Goal: Information Seeking & Learning: Learn about a topic

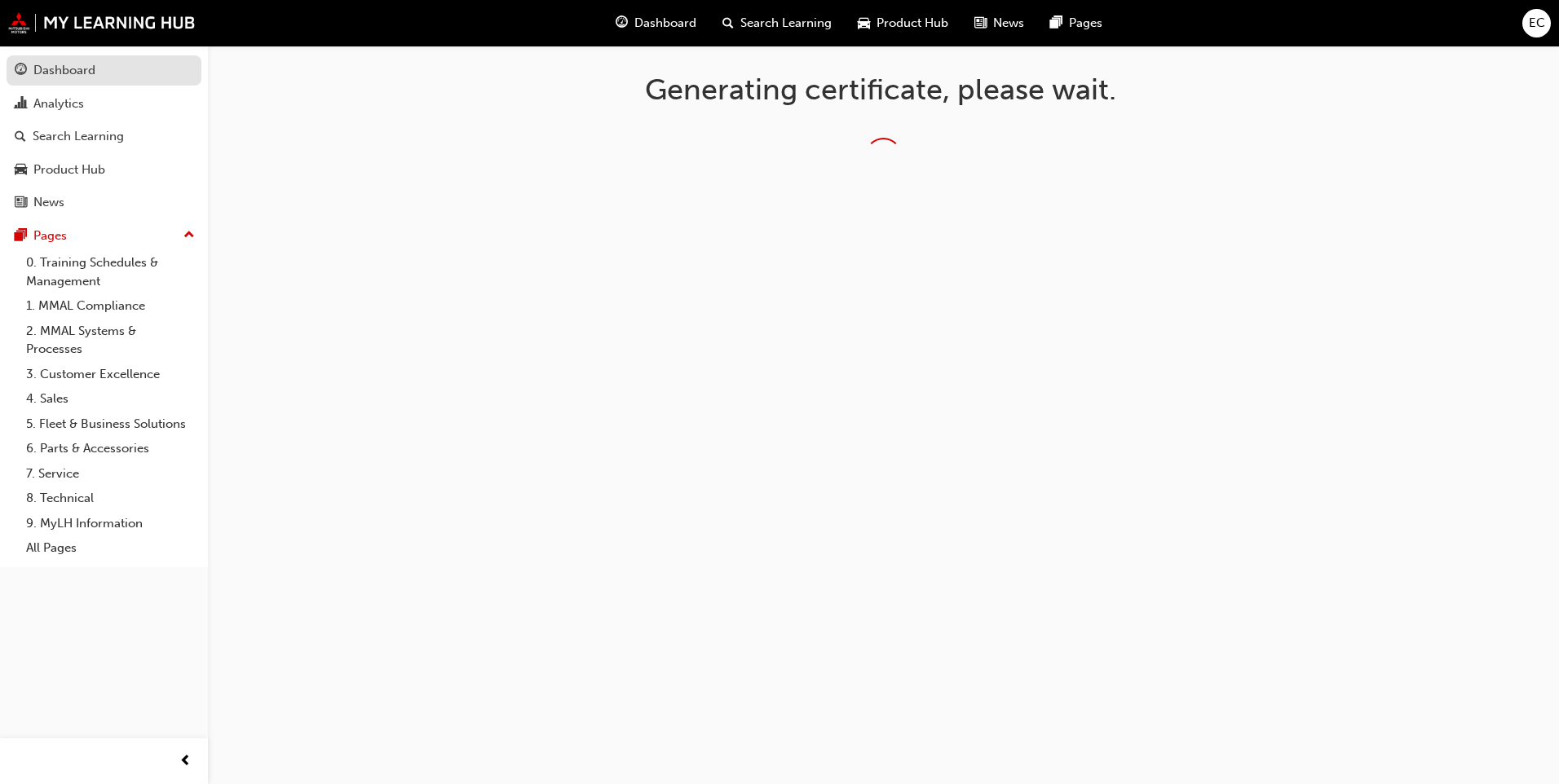
click at [75, 73] on div "Dashboard" at bounding box center [65, 70] width 62 height 19
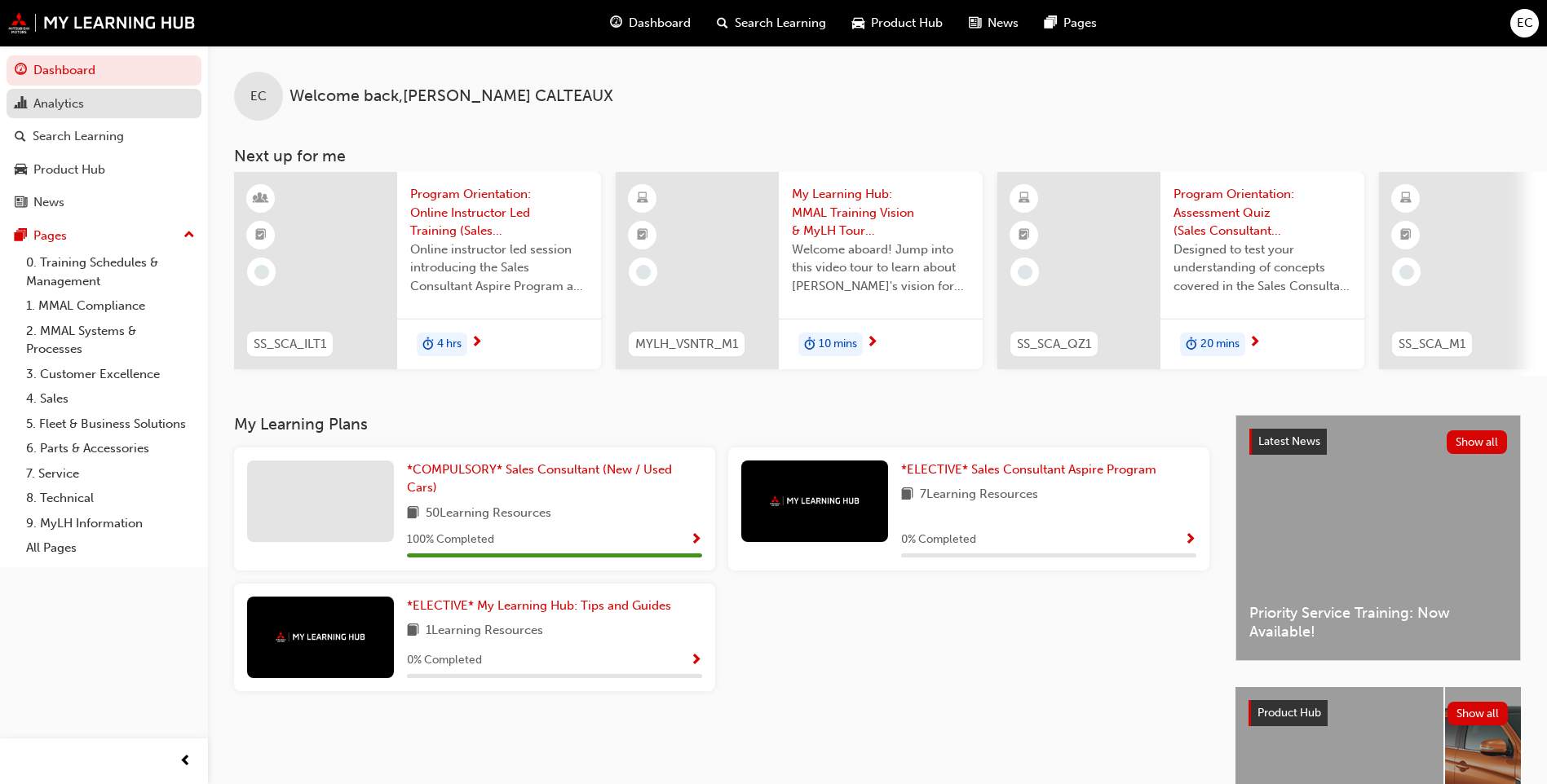
click at [84, 106] on div "Analytics" at bounding box center [59, 103] width 51 height 19
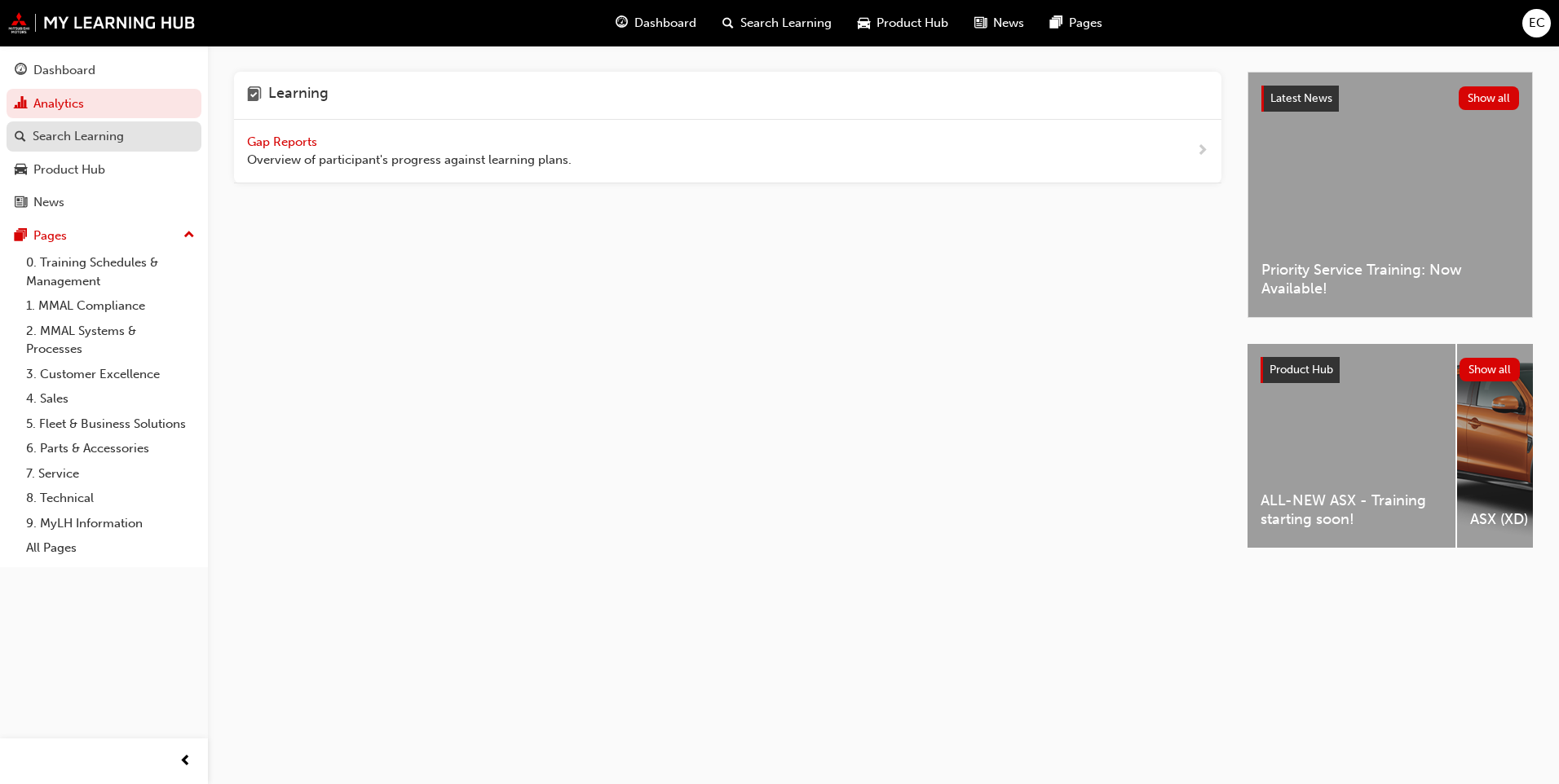
click at [79, 136] on div "Search Learning" at bounding box center [79, 136] width 92 height 19
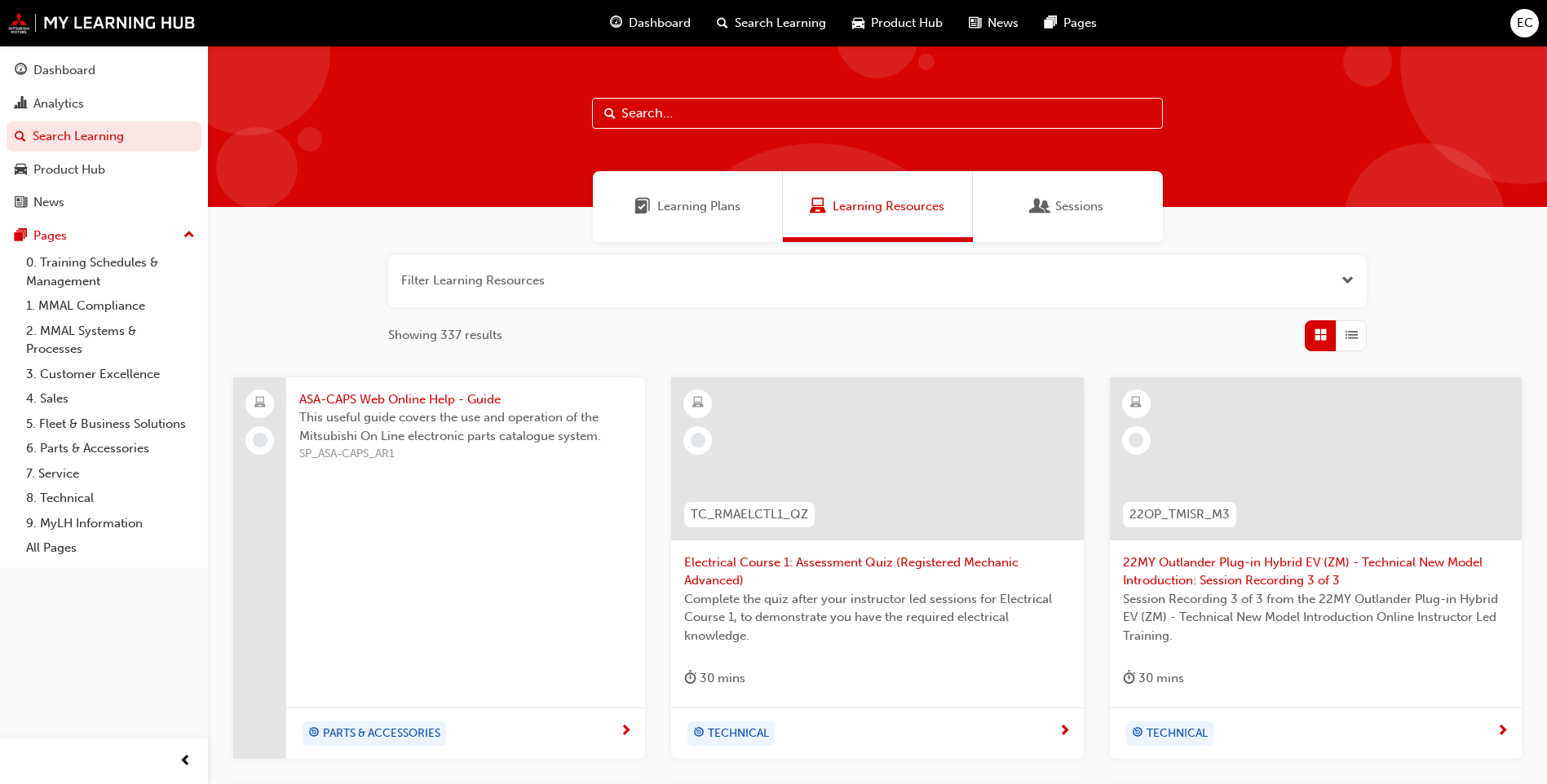
click at [688, 218] on div "Learning Plans" at bounding box center [687, 206] width 190 height 71
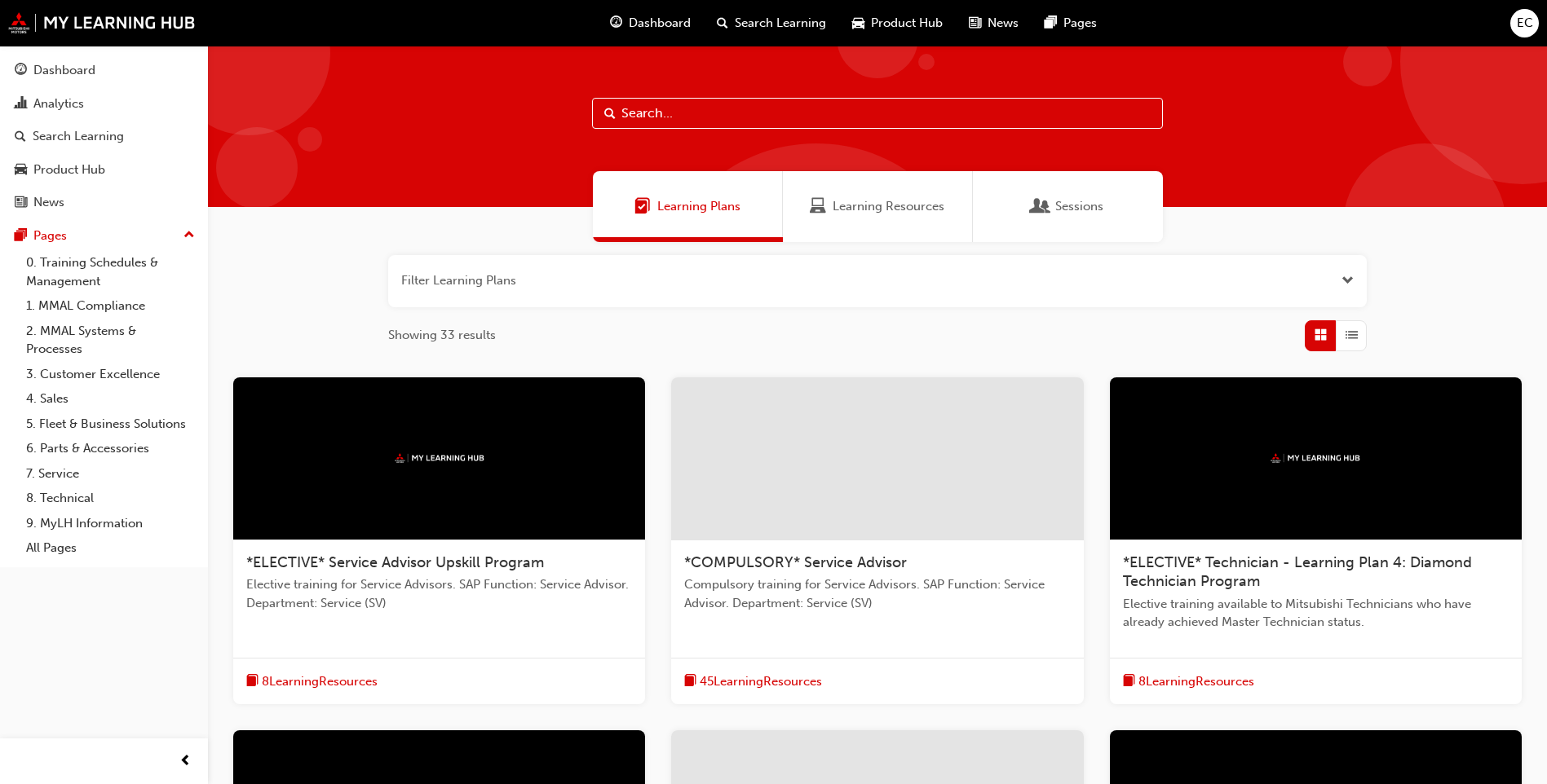
click at [828, 231] on div "Learning Resources" at bounding box center [877, 206] width 190 height 71
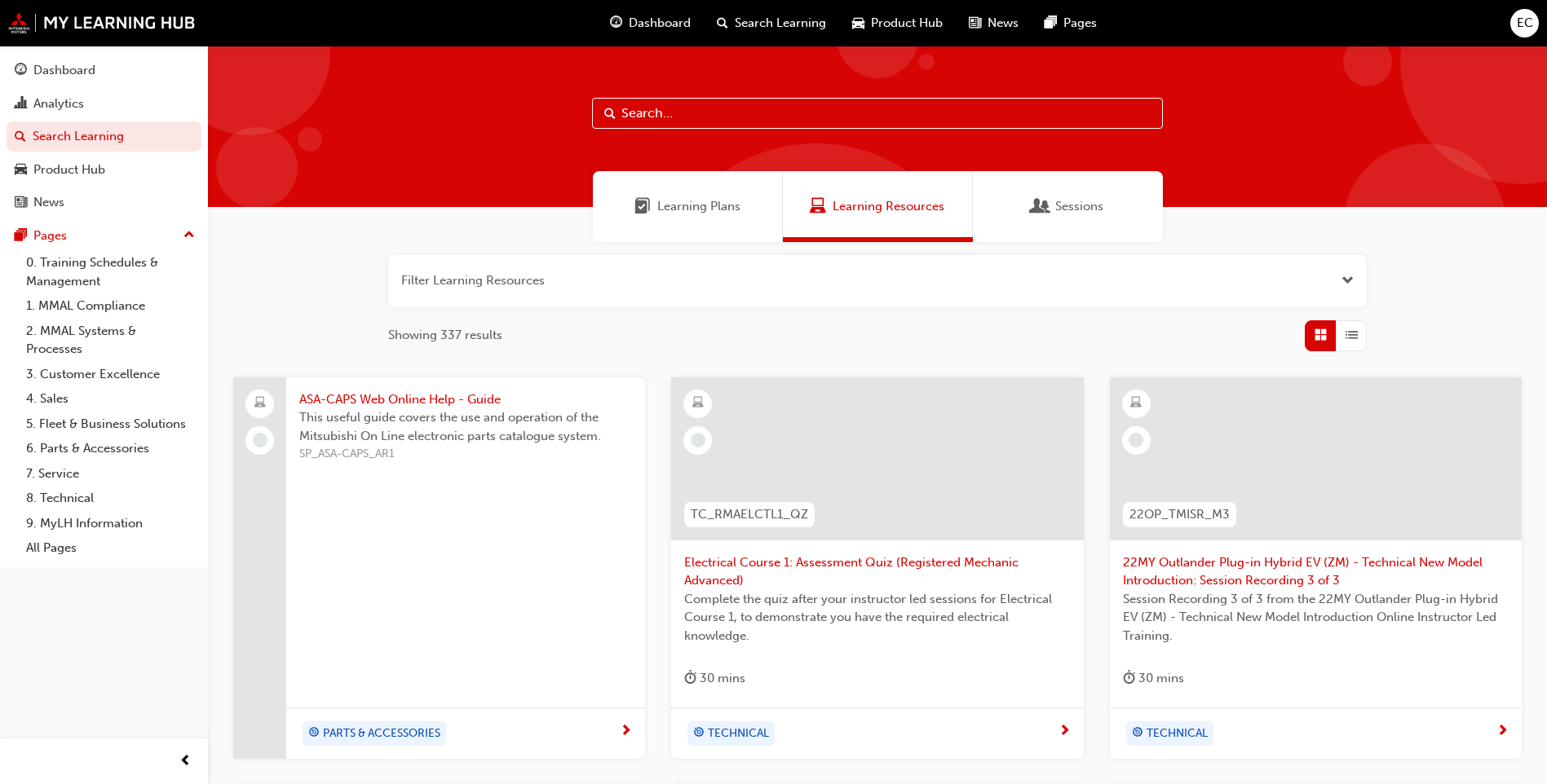
click at [1109, 217] on div "Sessions" at bounding box center [1067, 206] width 190 height 71
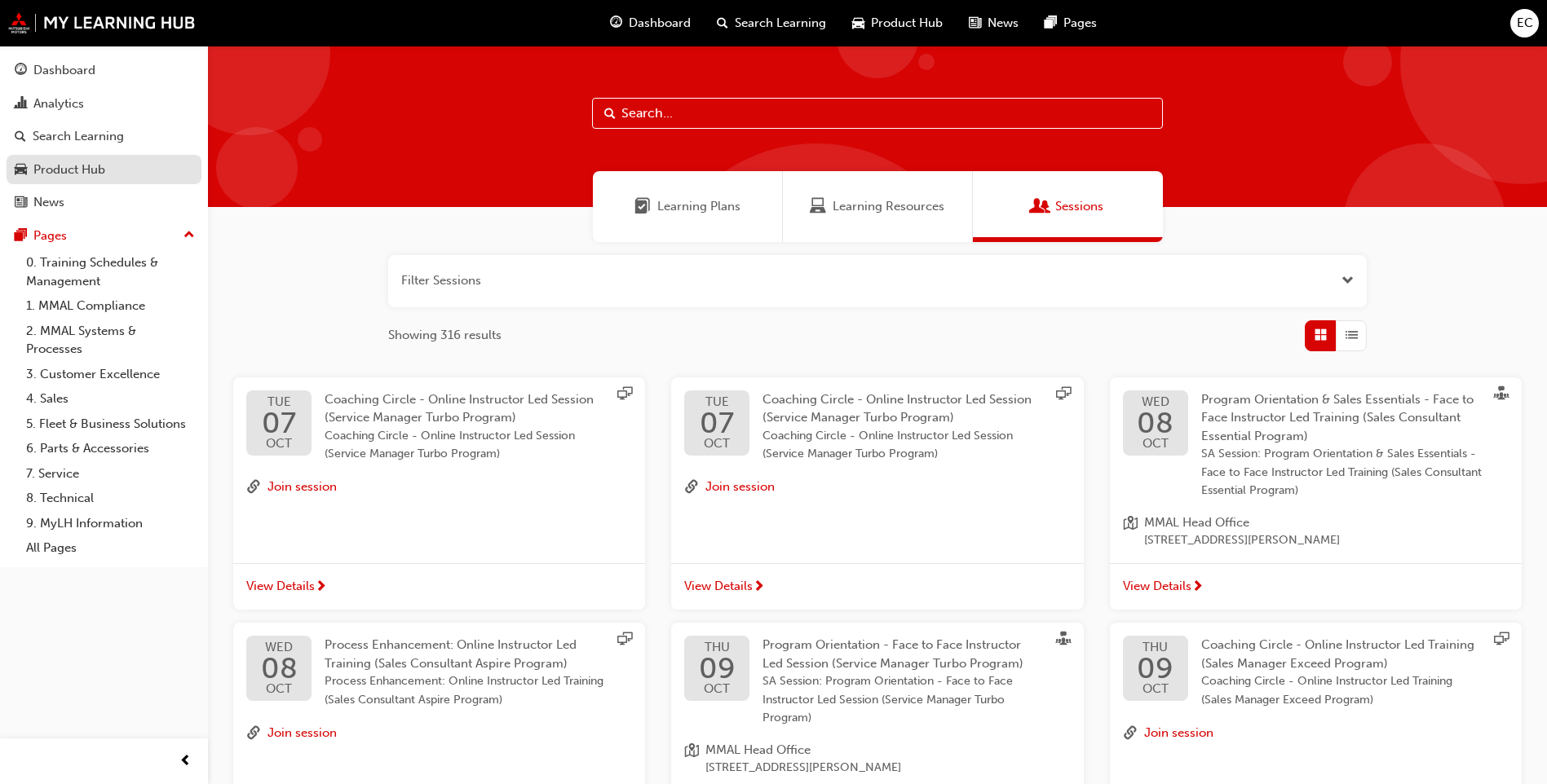
click at [70, 162] on div "Product Hub" at bounding box center [70, 169] width 72 height 19
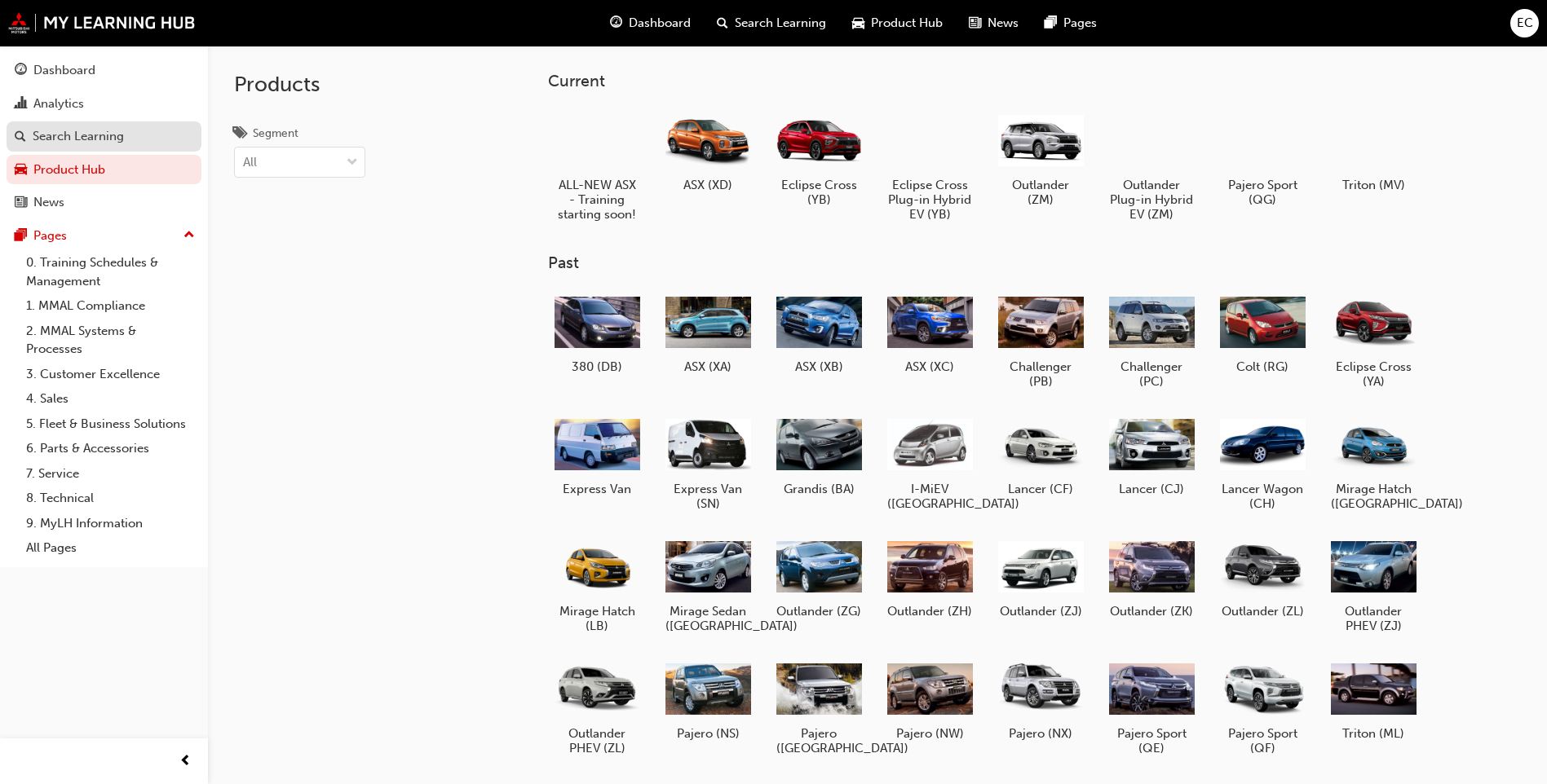
click at [70, 133] on div "Search Learning" at bounding box center [79, 136] width 92 height 19
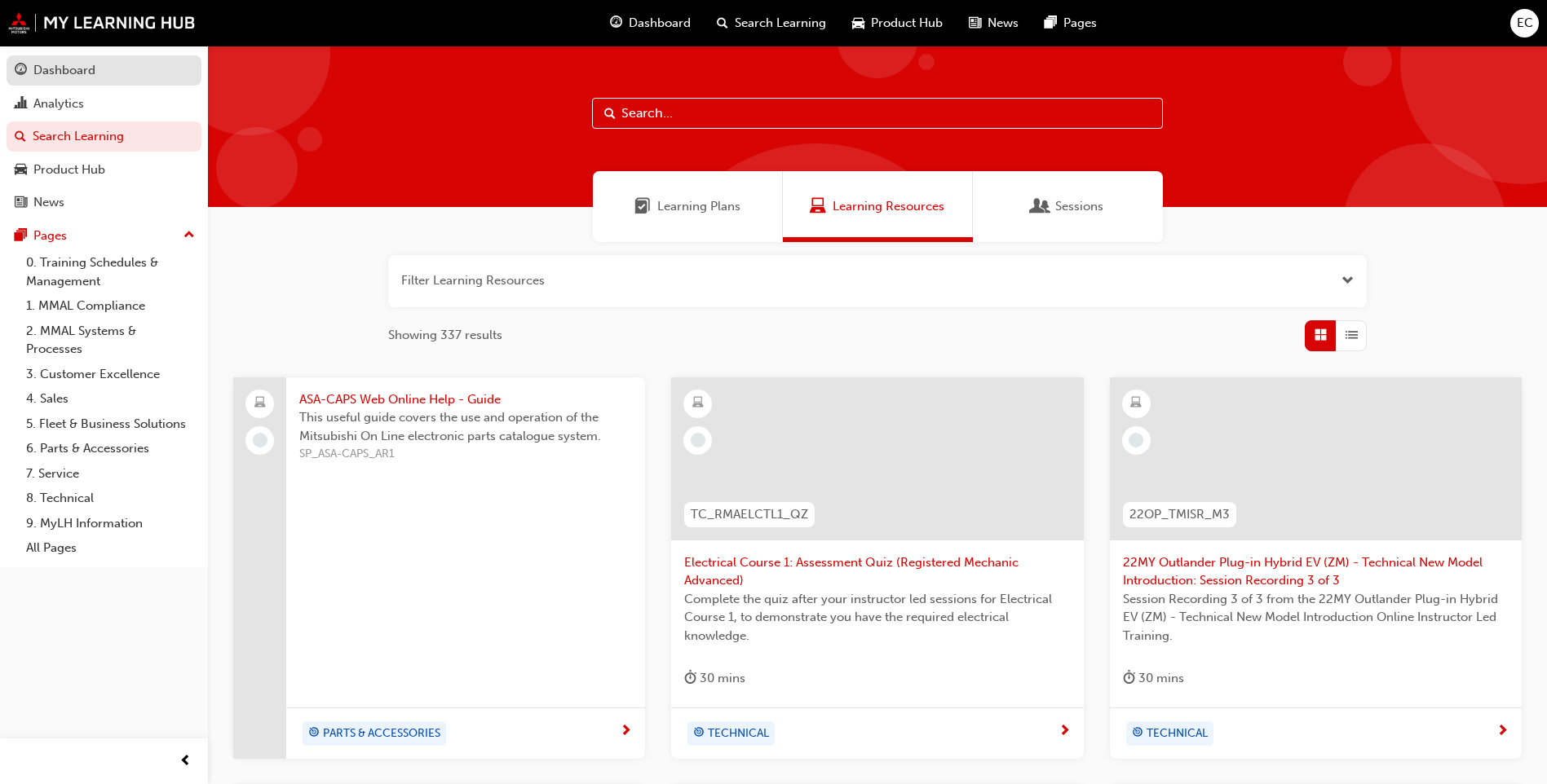
click at [97, 74] on div "Dashboard" at bounding box center [104, 71] width 178 height 20
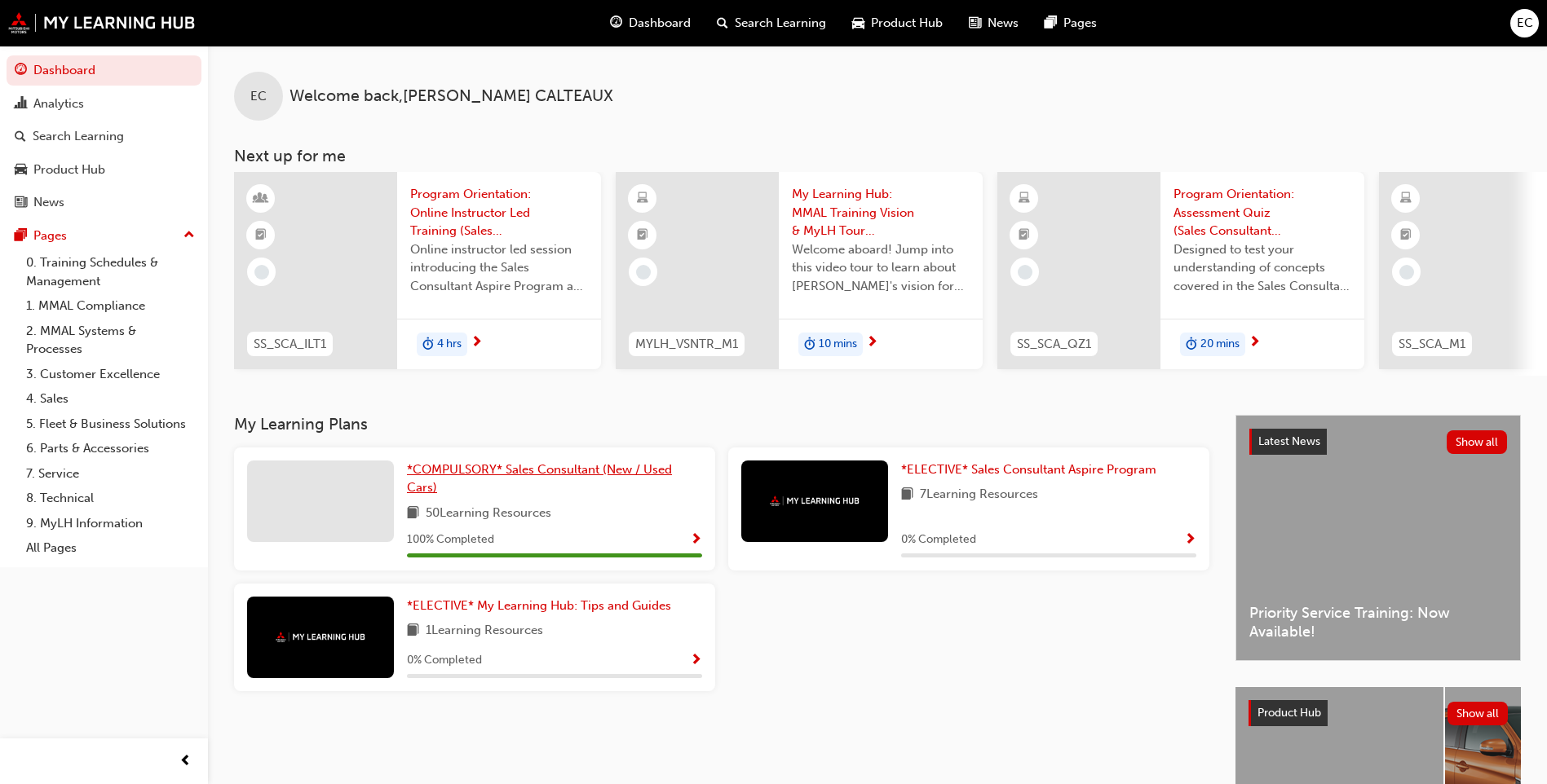
click at [631, 475] on span "*COMPULSORY* Sales Consultant (New / Used Cars)" at bounding box center [540, 479] width 265 height 34
